Goal: Use online tool/utility: Utilize a website feature to perform a specific function

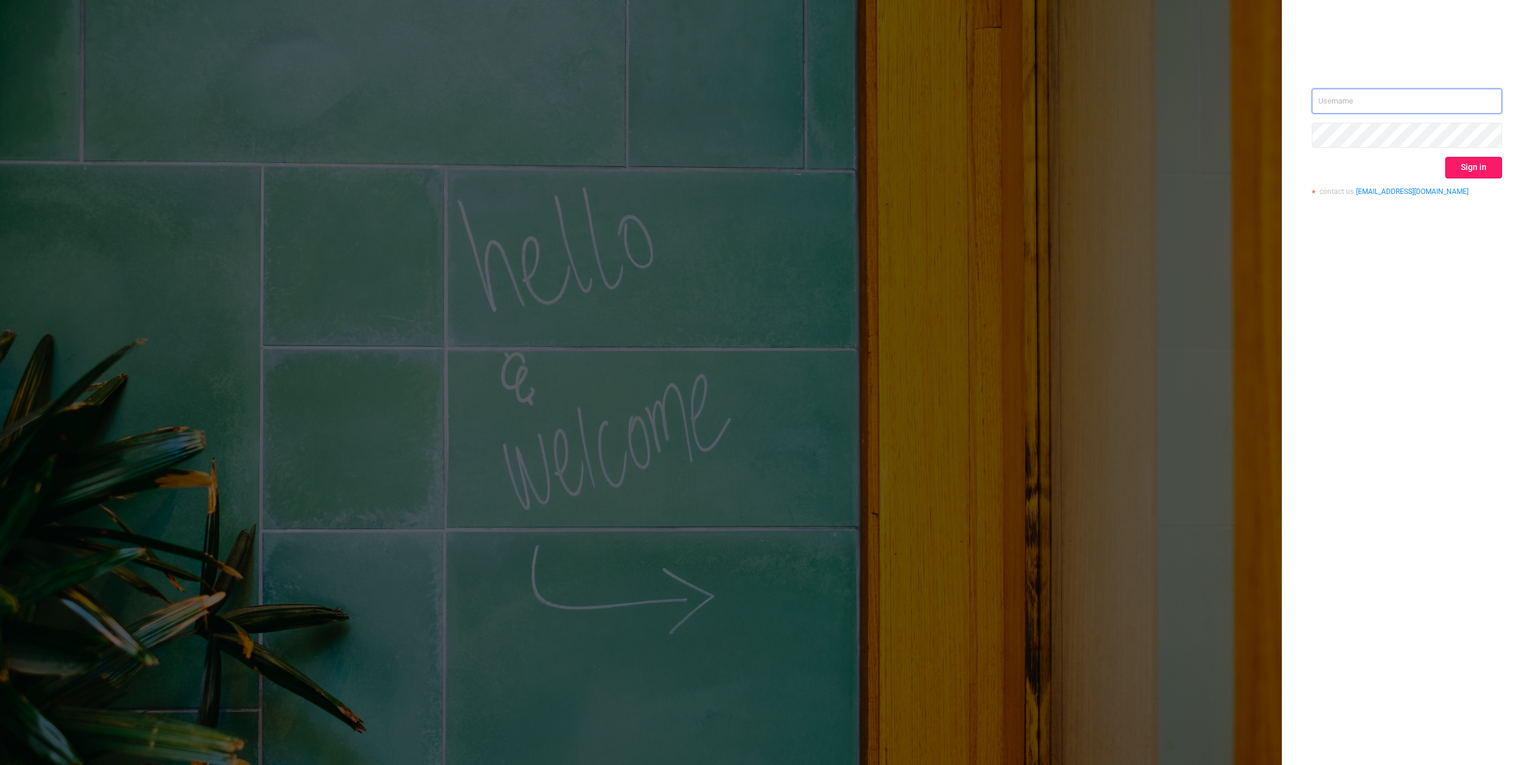
type input "[PERSON_NAME][EMAIL_ADDRESS][DOMAIN_NAME]"
click at [1479, 175] on button "Sign in" at bounding box center [1473, 168] width 57 height 22
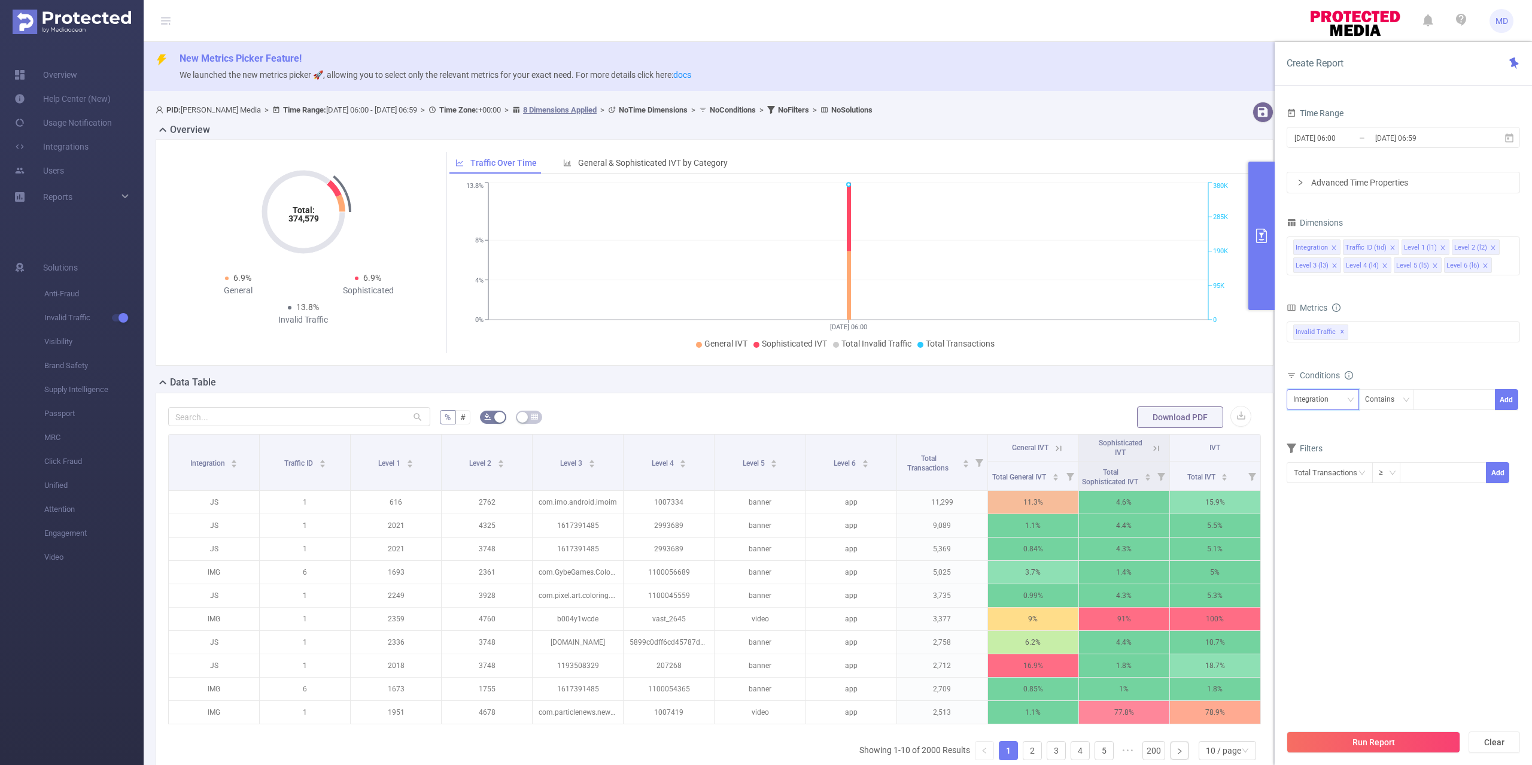
click at [1327, 398] on div "Integration" at bounding box center [1315, 400] width 44 height 20
click at [1327, 503] on li "Level 3 (l3)" at bounding box center [1323, 502] width 72 height 19
click at [1430, 403] on div at bounding box center [1454, 400] width 69 height 20
paste input "com.mgc.runnergame"
type input "com.mgc.runnergame"
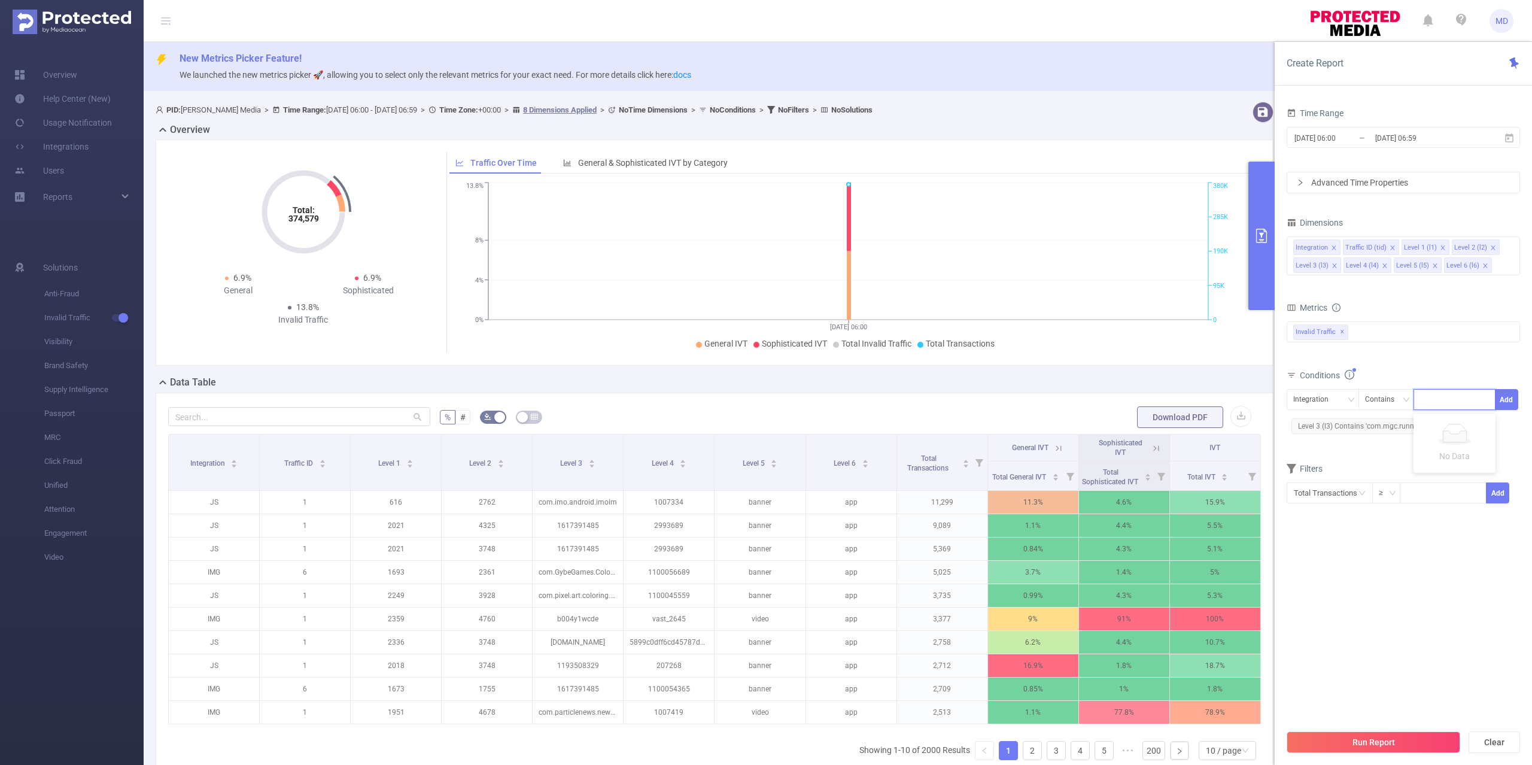
click at [1385, 455] on form "Dimensions Integration Traffic ID (tid) Level 1 (l1) Level 2 (l2) Level 3 (l3) …" at bounding box center [1403, 366] width 233 height 305
click at [1293, 396] on div "Integration" at bounding box center [1323, 399] width 72 height 21
click at [1329, 441] on li "Traffic ID (tid)" at bounding box center [1323, 444] width 72 height 19
click at [1433, 403] on div at bounding box center [1454, 400] width 69 height 20
type input "1"
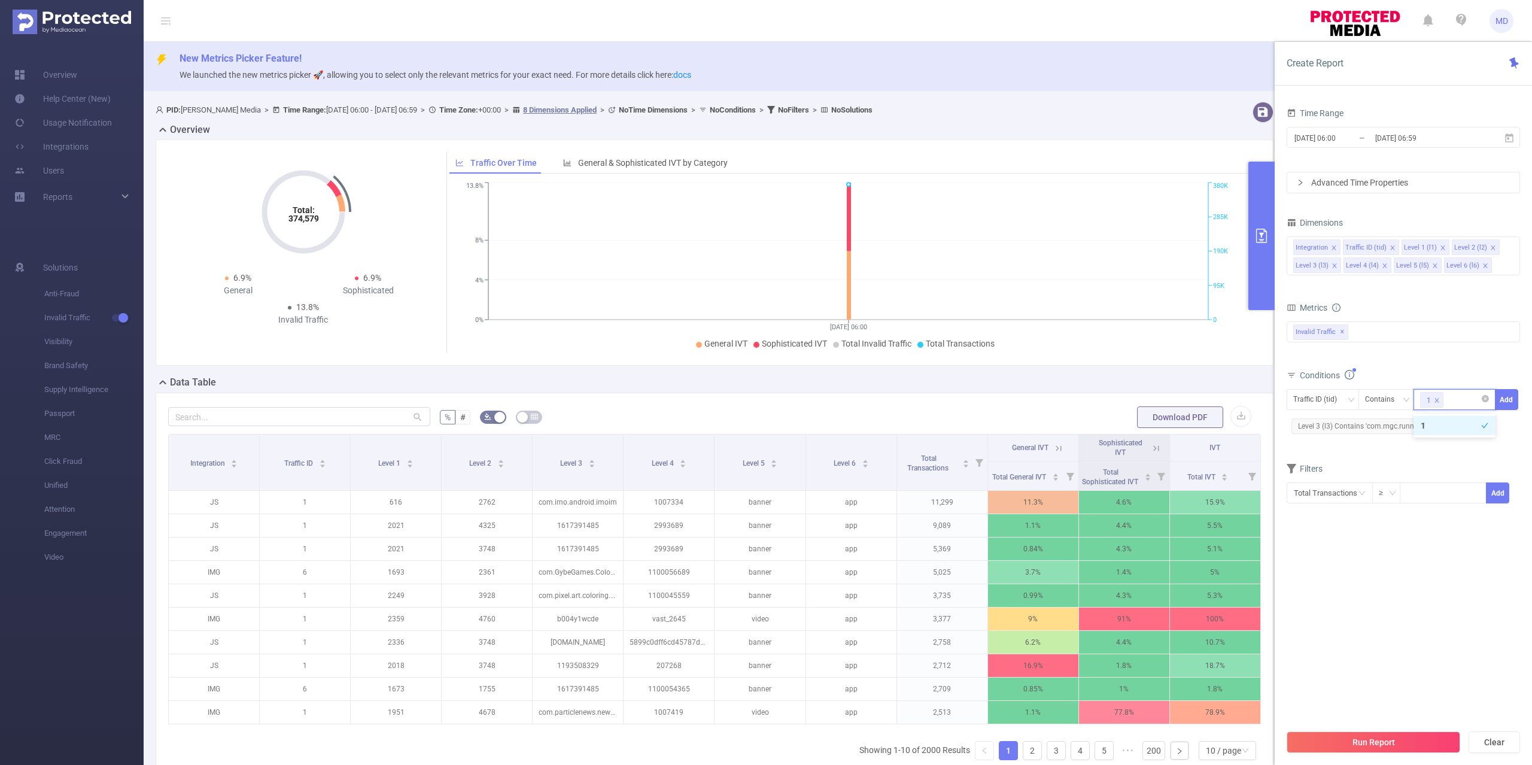
type input "6"
click at [1509, 395] on button "Add" at bounding box center [1506, 399] width 23 height 21
click at [1403, 735] on button "Run Report" at bounding box center [1374, 742] width 174 height 22
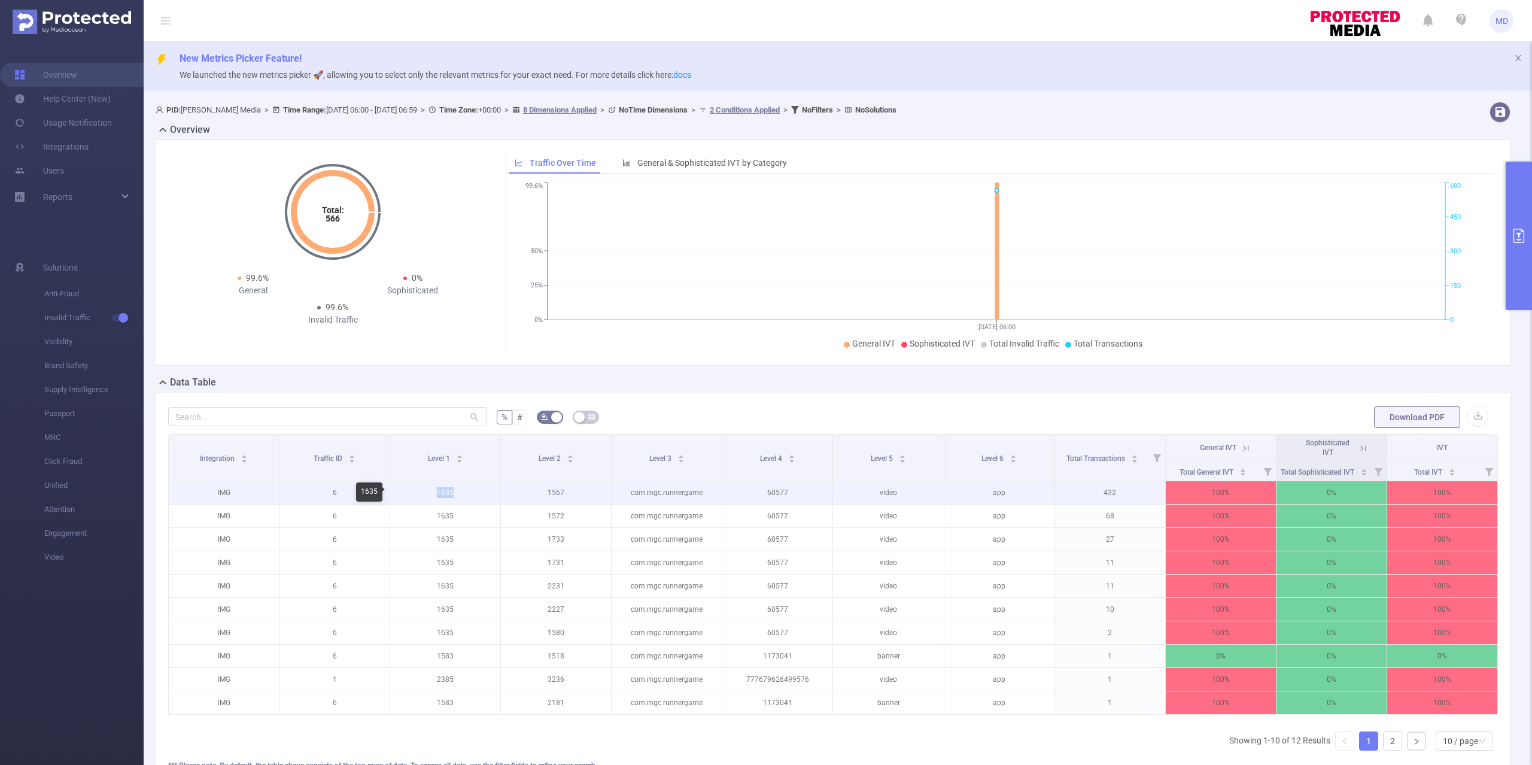
drag, startPoint x: 458, startPoint y: 492, endPoint x: 414, endPoint y: 494, distance: 44.3
click at [414, 494] on p "1635" at bounding box center [445, 492] width 110 height 23
copy p "1635"
